Goal: Task Accomplishment & Management: Use online tool/utility

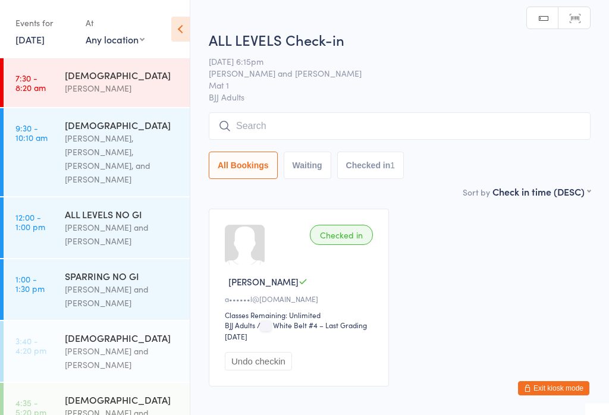
scroll to position [193, 0]
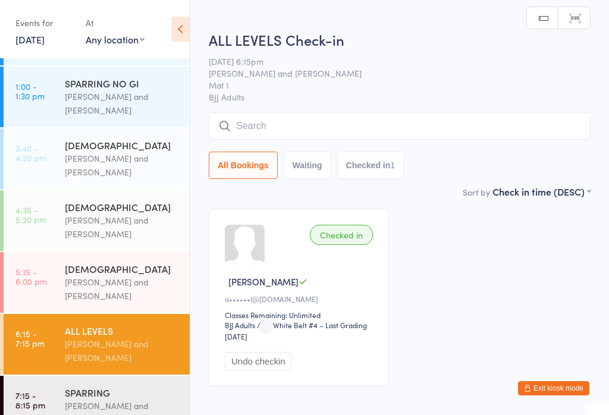
click at [313, 129] on input "search" at bounding box center [400, 125] width 382 height 27
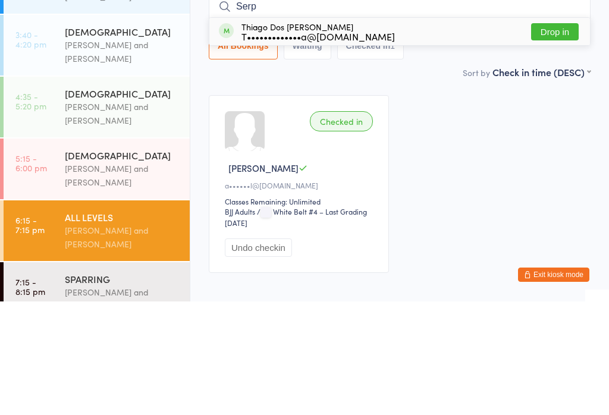
type input "Serp"
click at [556, 137] on button "Drop in" at bounding box center [555, 145] width 48 height 17
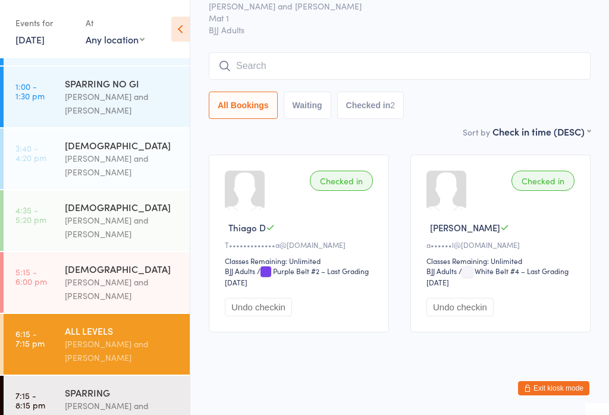
click at [275, 52] on input "search" at bounding box center [400, 65] width 382 height 27
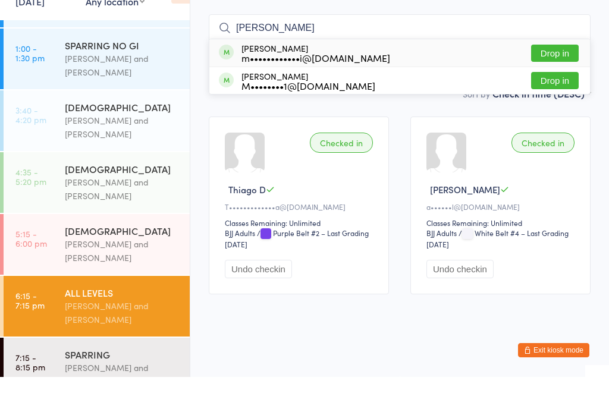
type input "[PERSON_NAME]"
click at [551, 110] on button "Drop in" at bounding box center [555, 118] width 48 height 17
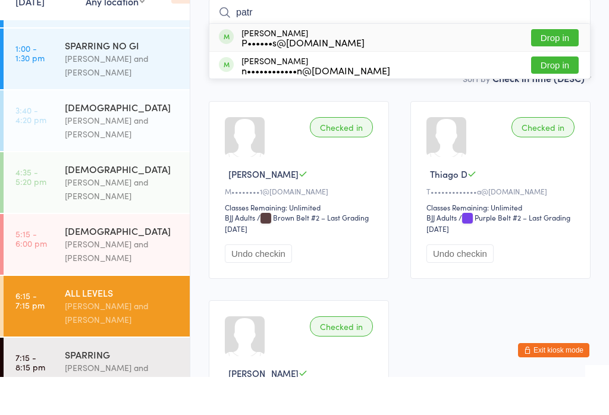
type input "patr"
click at [557, 67] on button "Drop in" at bounding box center [555, 75] width 48 height 17
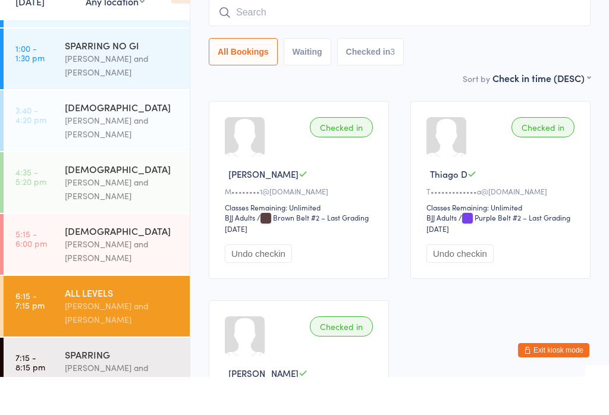
scroll to position [108, 0]
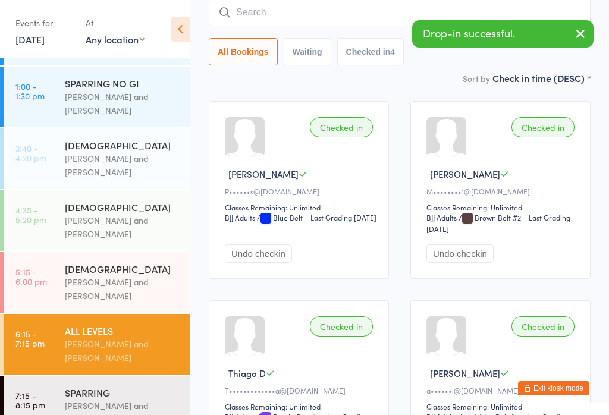
click at [306, 18] on input "search" at bounding box center [400, 12] width 382 height 27
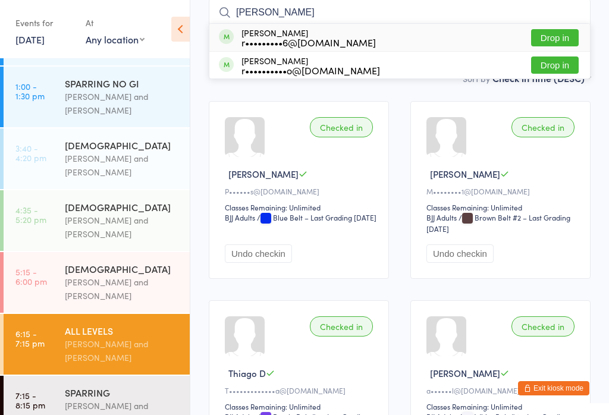
type input "[PERSON_NAME]"
click at [365, 29] on div "[PERSON_NAME] r•••••••••6@[DOMAIN_NAME] Drop in" at bounding box center [399, 37] width 380 height 27
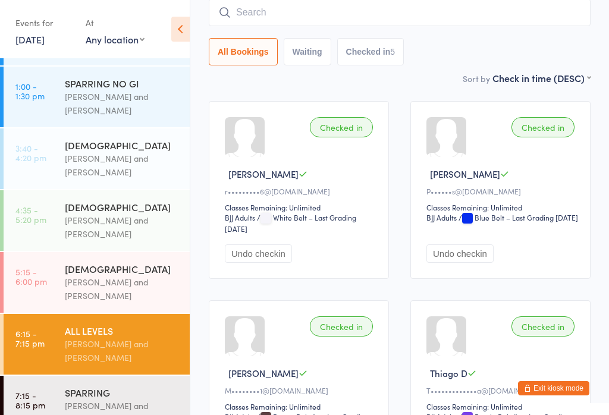
click at [414, 8] on input "search" at bounding box center [400, 12] width 382 height 27
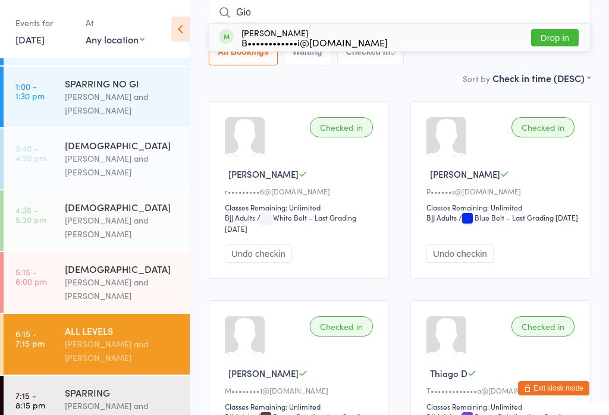
type input "Gio"
click at [560, 39] on button "Drop in" at bounding box center [555, 37] width 48 height 17
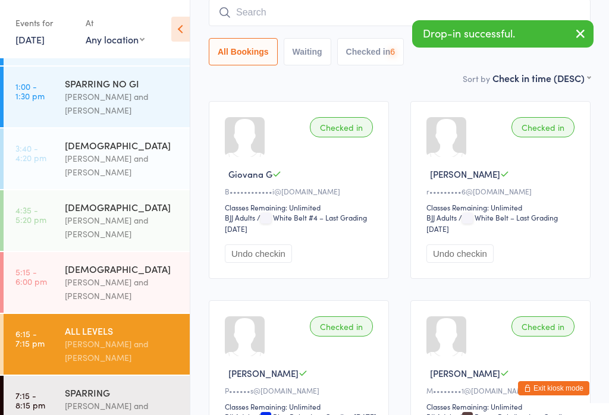
click at [119, 386] on div "SPARRING" at bounding box center [122, 392] width 115 height 13
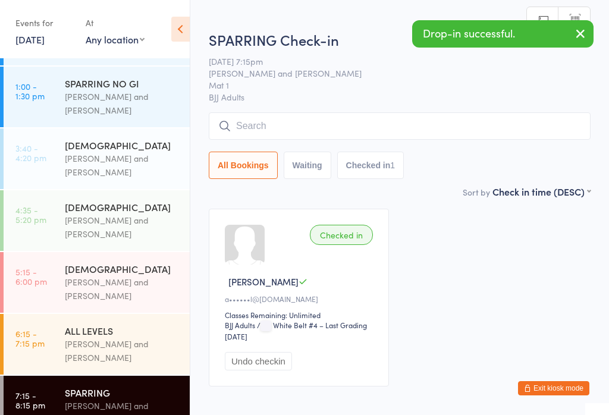
click at [368, 147] on div "All Bookings Waiting Checked in 1" at bounding box center [400, 145] width 382 height 67
click at [408, 108] on div "SPARRING Check-in [DATE] 7:15pm [PERSON_NAME] and [PERSON_NAME] Mat 1 BJJ Adult…" at bounding box center [400, 107] width 382 height 155
click at [430, 115] on input "search" at bounding box center [400, 125] width 382 height 27
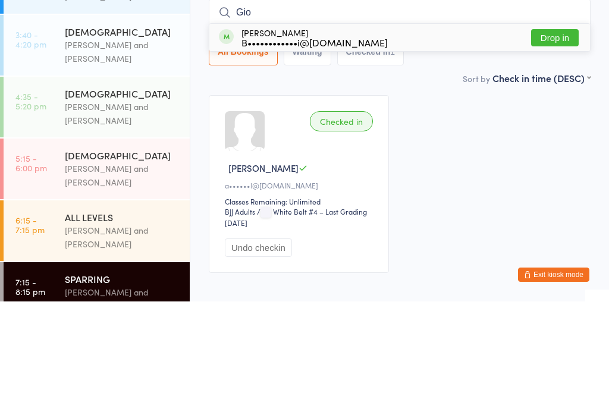
type input "Gio"
click at [562, 143] on button "Drop in" at bounding box center [555, 151] width 48 height 17
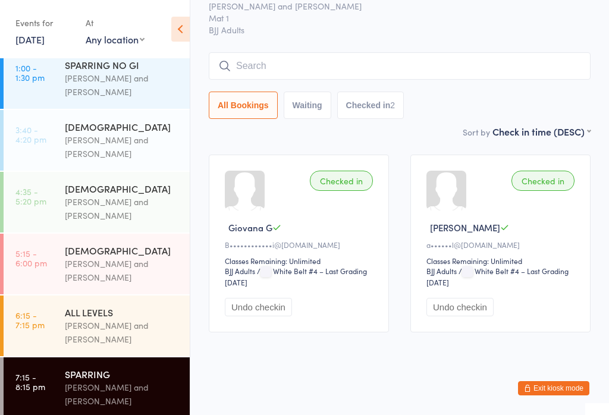
scroll to position [211, 0]
click at [117, 319] on div "[PERSON_NAME] and [PERSON_NAME]" at bounding box center [122, 332] width 115 height 27
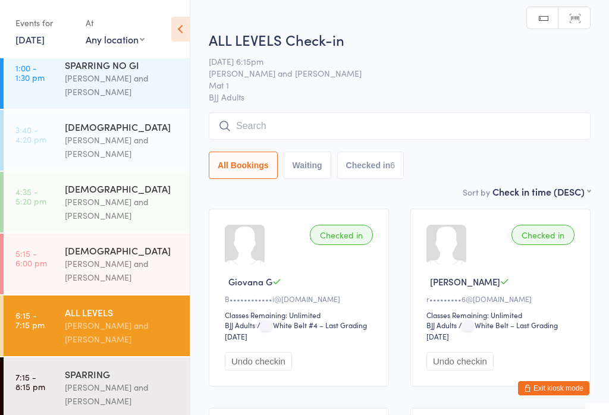
click at [322, 128] on input "search" at bounding box center [400, 125] width 382 height 27
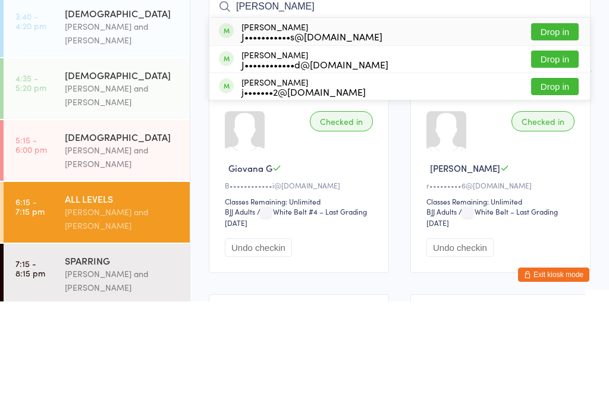
type input "[PERSON_NAME]"
click at [573, 164] on button "Drop in" at bounding box center [555, 172] width 48 height 17
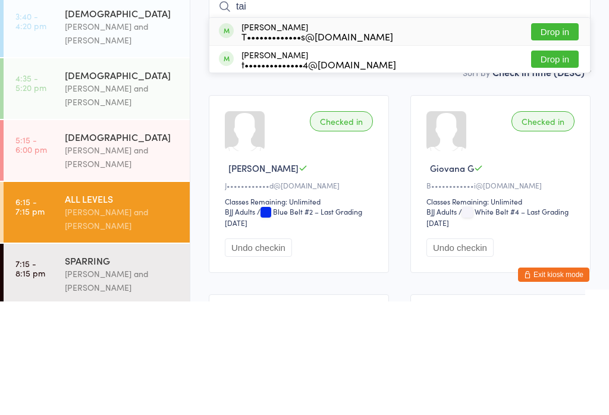
type input "tai"
click at [570, 164] on button "Drop in" at bounding box center [555, 172] width 48 height 17
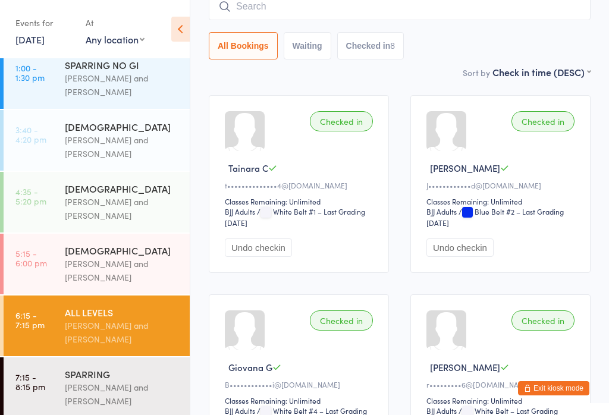
click at [256, 11] on input "search" at bounding box center [400, 6] width 382 height 27
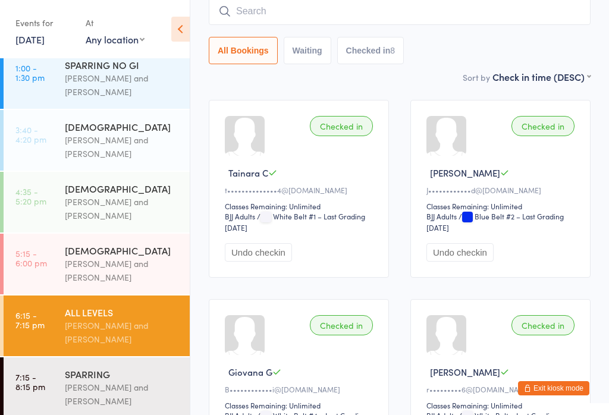
scroll to position [108, 0]
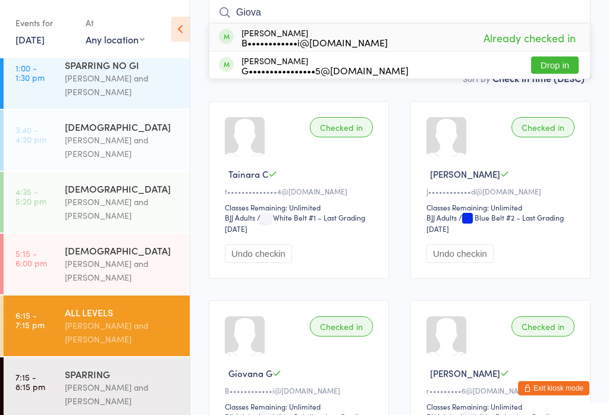
type input "Giova"
click at [556, 65] on button "Drop in" at bounding box center [555, 64] width 48 height 17
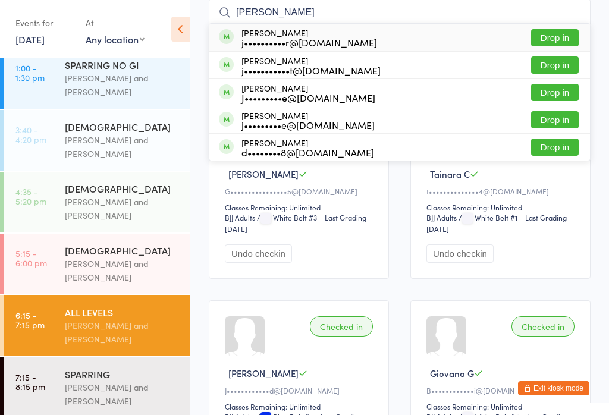
type input "[PERSON_NAME]"
click at [559, 66] on button "Drop in" at bounding box center [555, 64] width 48 height 17
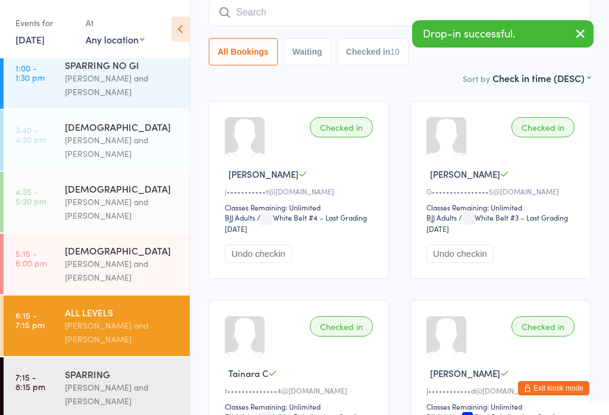
click at [128, 375] on div "SPARRING" at bounding box center [122, 373] width 115 height 13
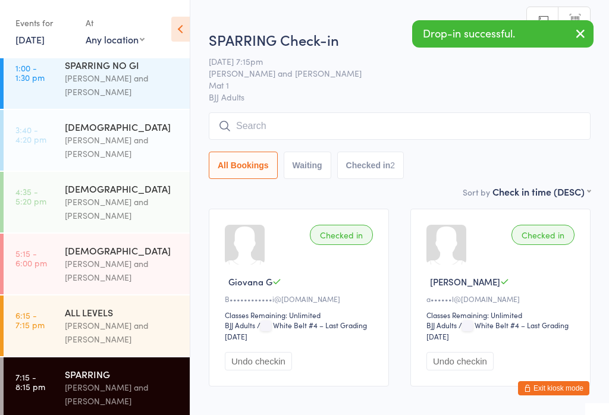
click at [355, 123] on input "search" at bounding box center [400, 125] width 382 height 27
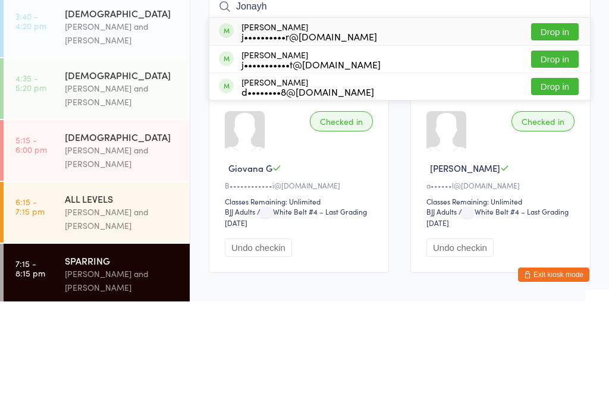
type input "Jonayh"
click at [562, 164] on button "Drop in" at bounding box center [555, 172] width 48 height 17
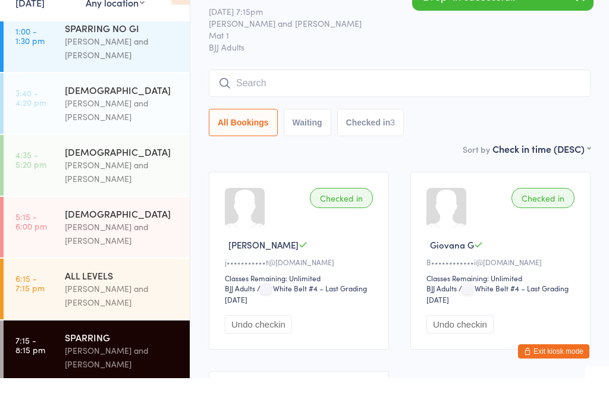
scroll to position [101, 0]
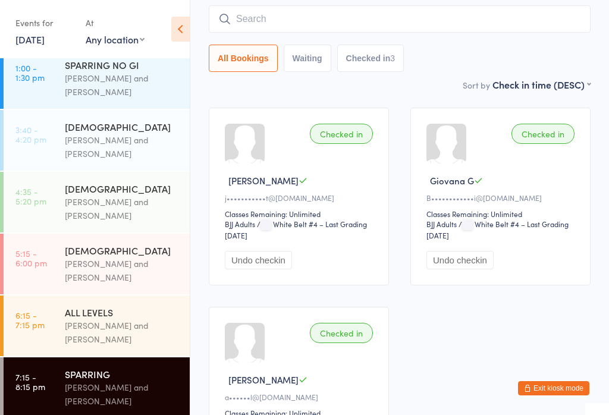
click at [117, 305] on div "ALL LEVELS" at bounding box center [122, 311] width 115 height 13
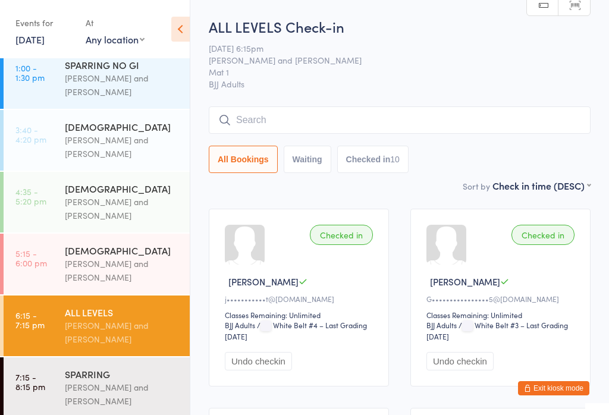
click at [309, 130] on input "search" at bounding box center [400, 119] width 382 height 27
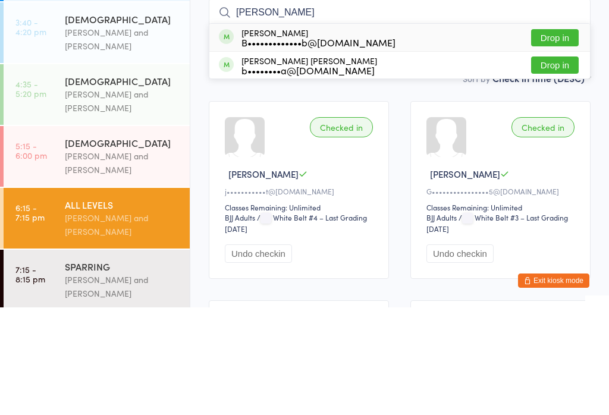
type input "[PERSON_NAME]"
click at [555, 164] on button "Drop in" at bounding box center [555, 172] width 48 height 17
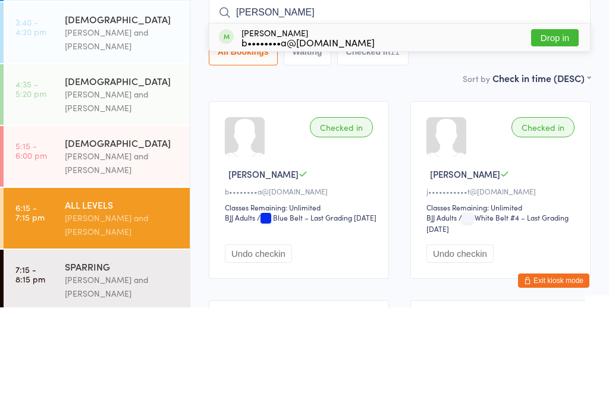
type input "[PERSON_NAME]"
click at [553, 137] on button "Drop in" at bounding box center [555, 145] width 48 height 17
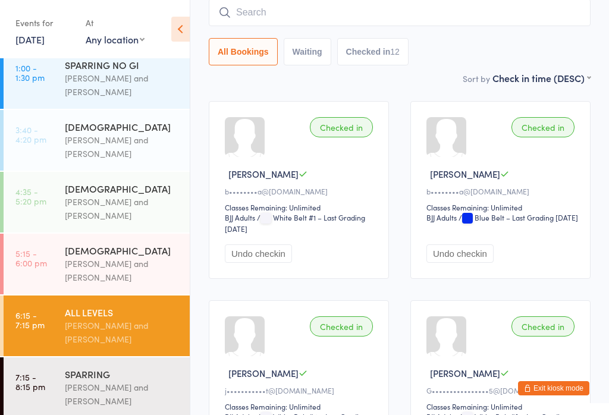
click at [254, 20] on input "search" at bounding box center [400, 12] width 382 height 27
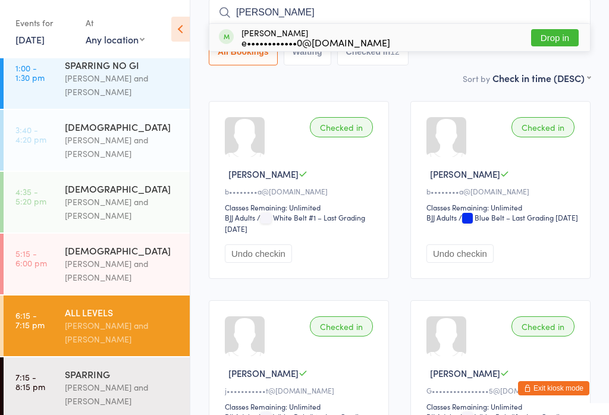
type input "[PERSON_NAME]"
click at [547, 46] on button "Drop in" at bounding box center [555, 37] width 48 height 17
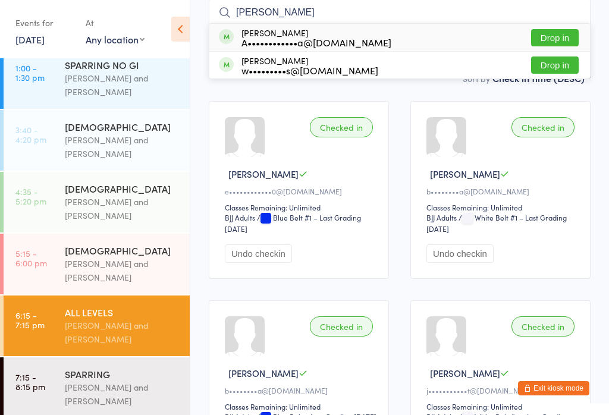
type input "[PERSON_NAME]"
click at [320, 33] on div "[PERSON_NAME] A••••••••••••a@[DOMAIN_NAME]" at bounding box center [316, 37] width 150 height 19
